Goal: Navigation & Orientation: Find specific page/section

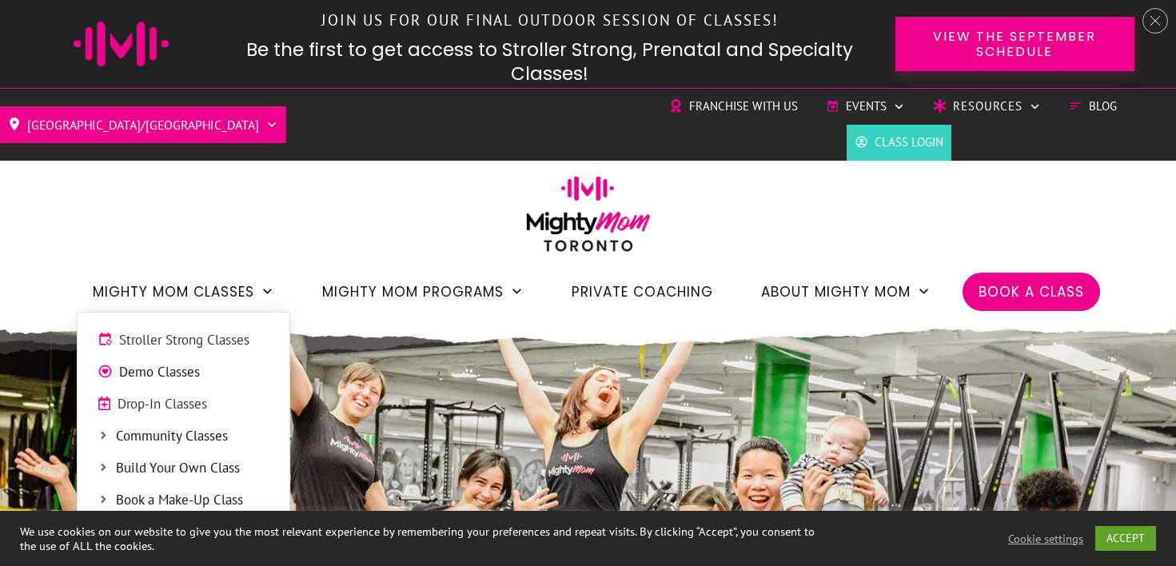
scroll to position [149, 0]
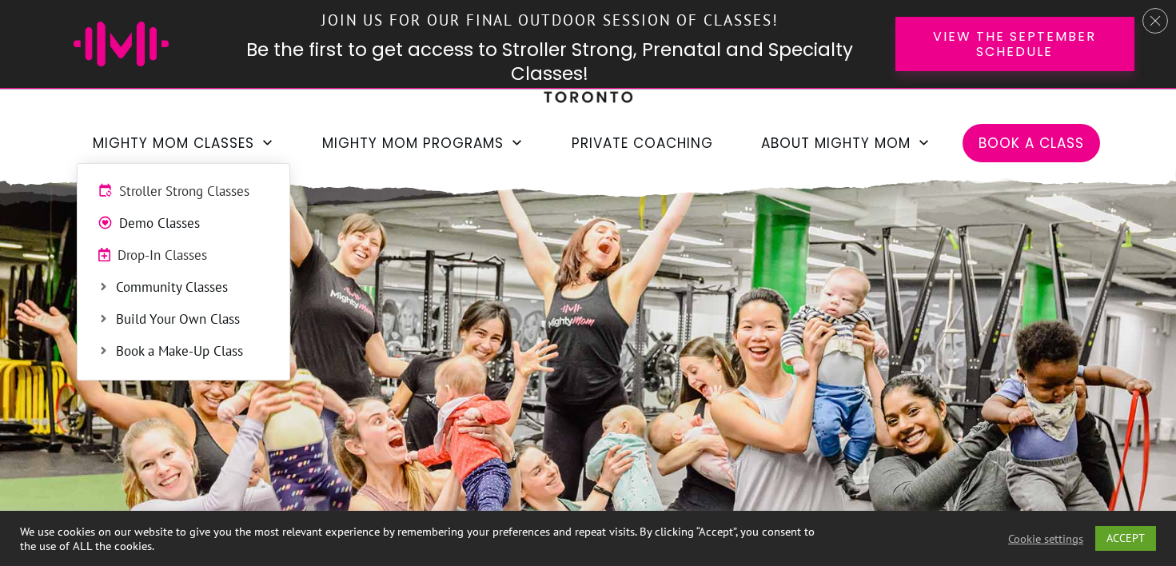
click at [188, 247] on span "Drop-In Classes" at bounding box center [193, 255] width 152 height 21
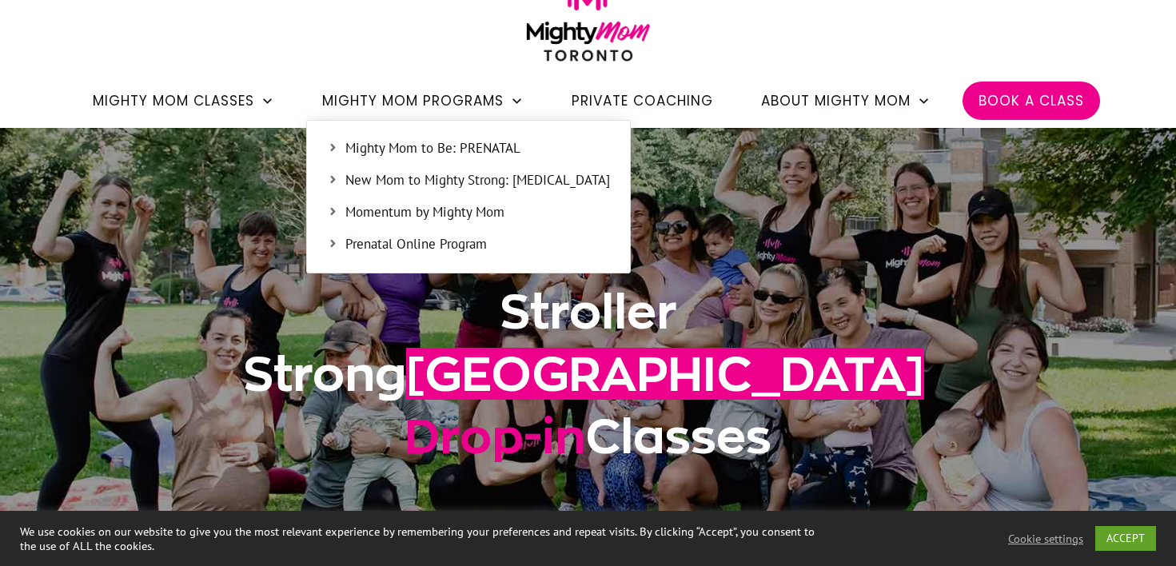
scroll to position [102, 0]
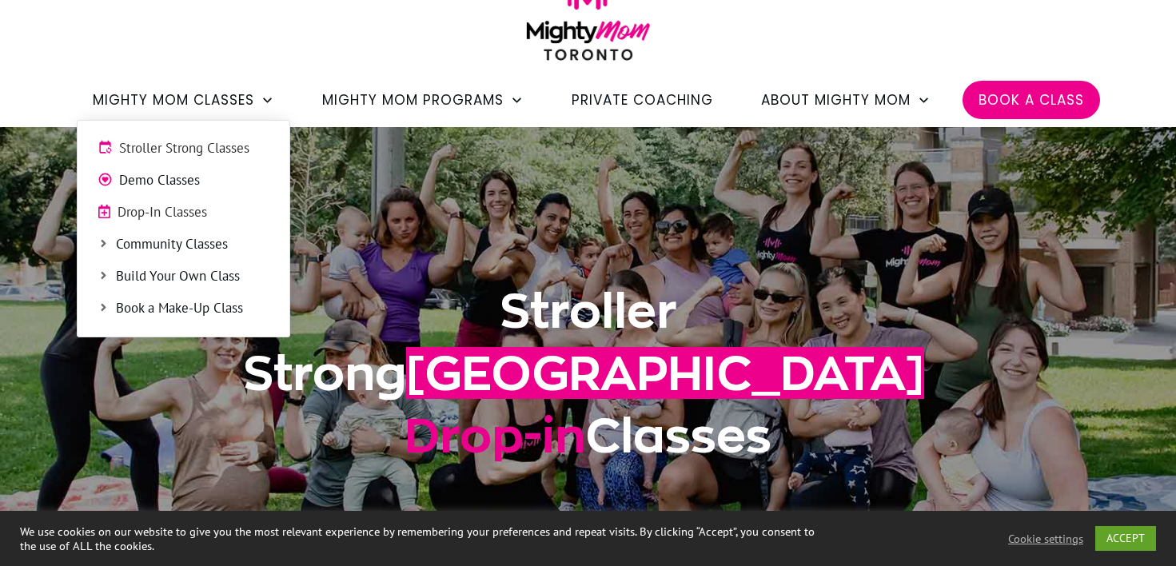
click at [173, 209] on span "Drop-In Classes" at bounding box center [193, 212] width 152 height 21
click at [170, 212] on span "Drop-In Classes" at bounding box center [193, 212] width 152 height 21
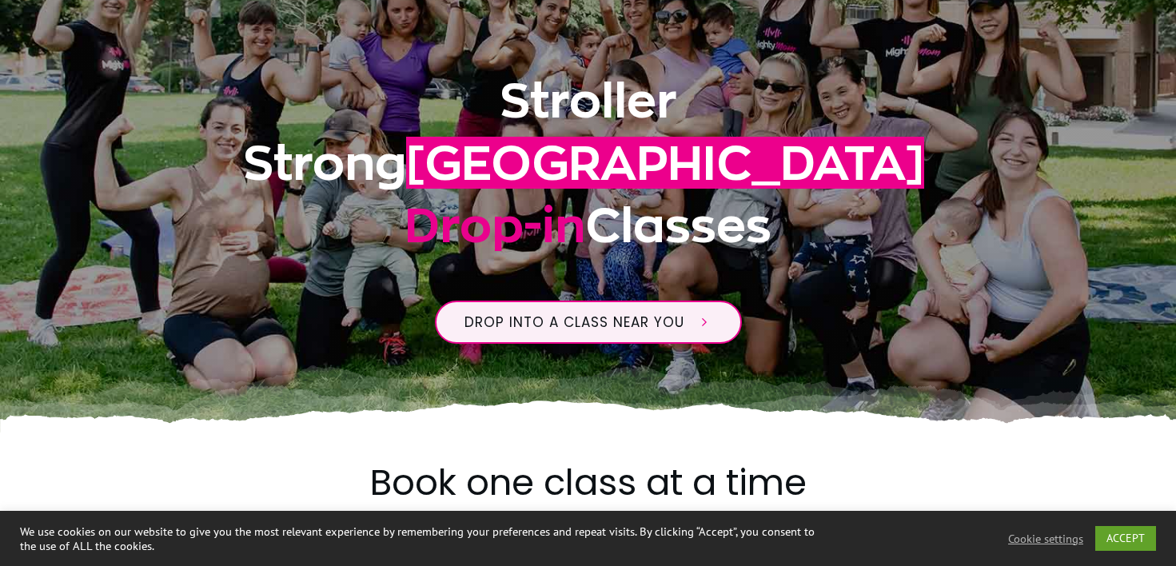
scroll to position [94, 0]
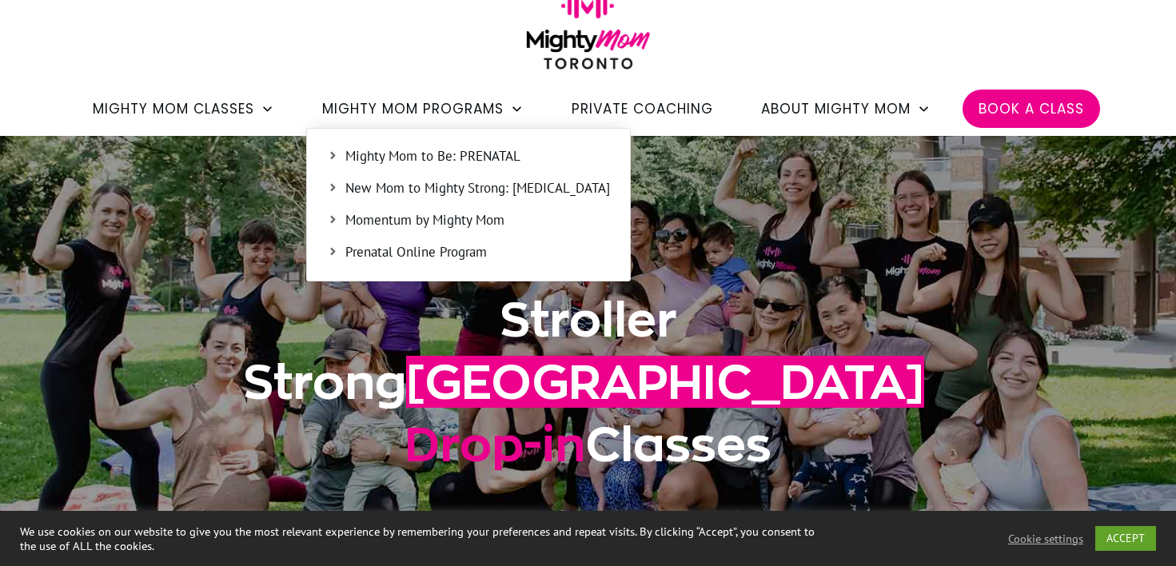
click at [406, 152] on span "Mighty Mom to Be: PRENATAL" at bounding box center [477, 156] width 265 height 21
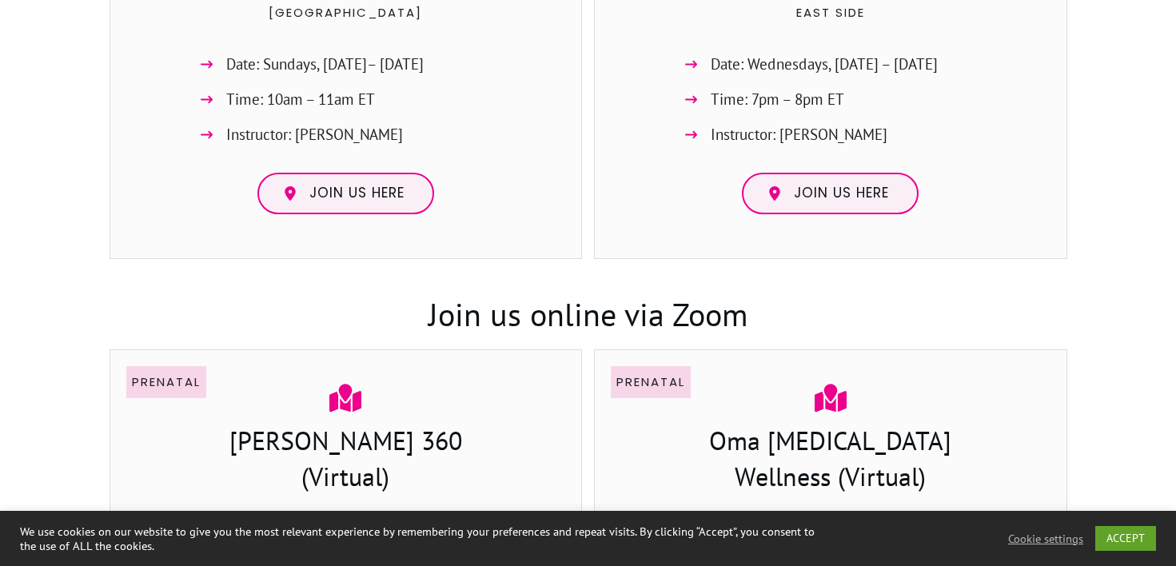
scroll to position [1538, 0]
